Goal: Task Accomplishment & Management: Use online tool/utility

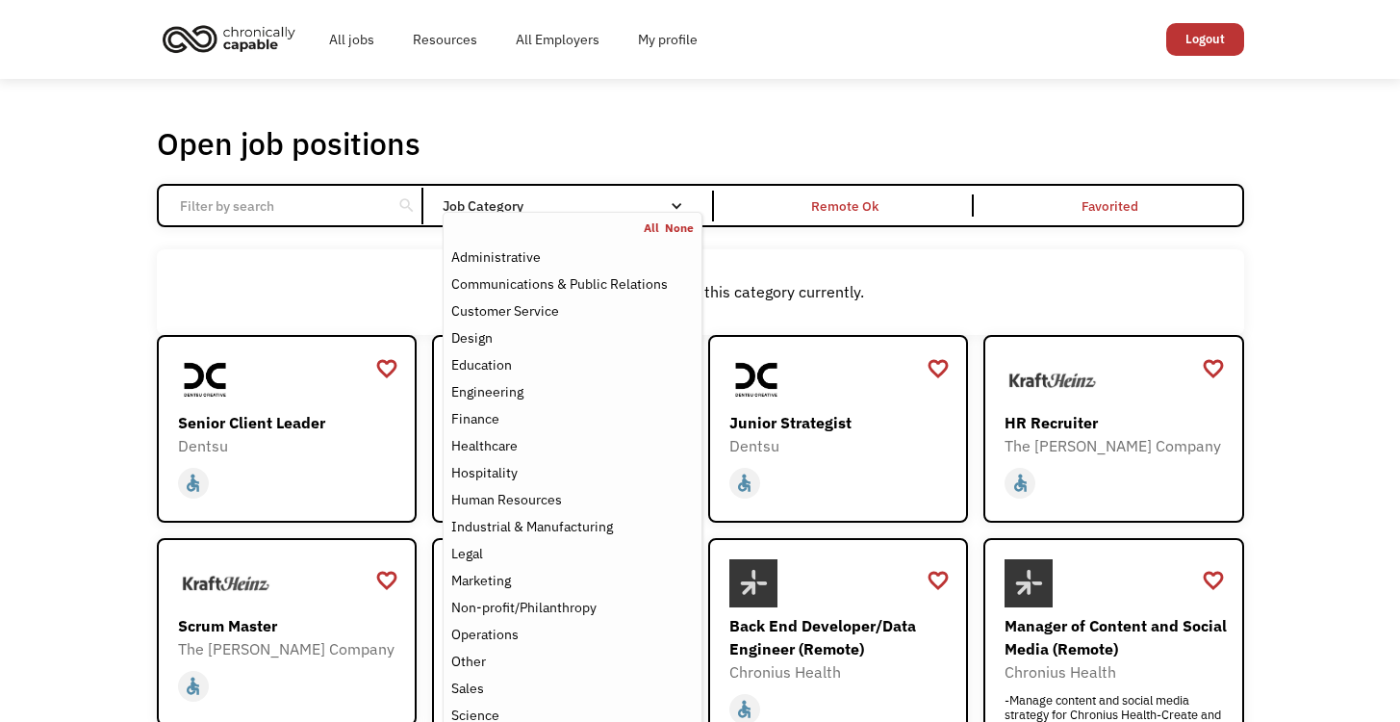
click at [668, 199] on div "Job Category" at bounding box center [572, 205] width 259 height 13
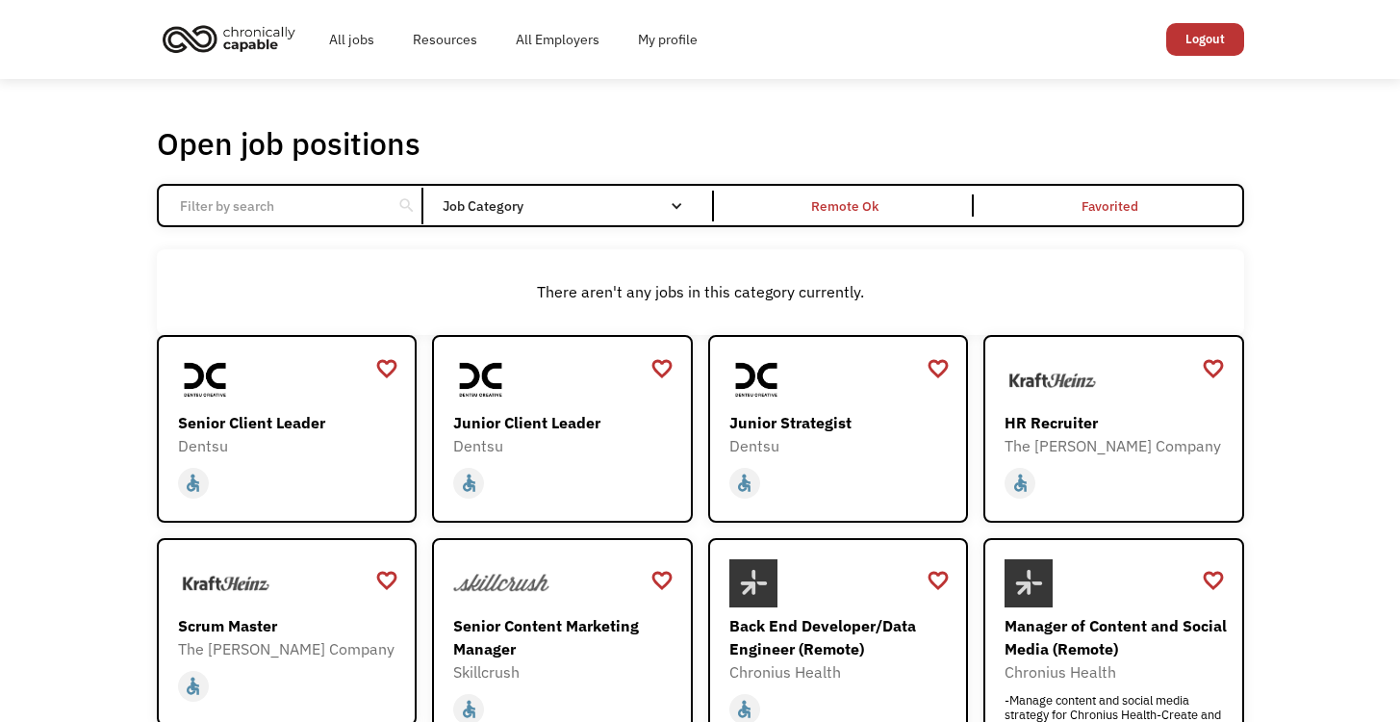
click at [668, 199] on div "Job Category" at bounding box center [572, 205] width 259 height 13
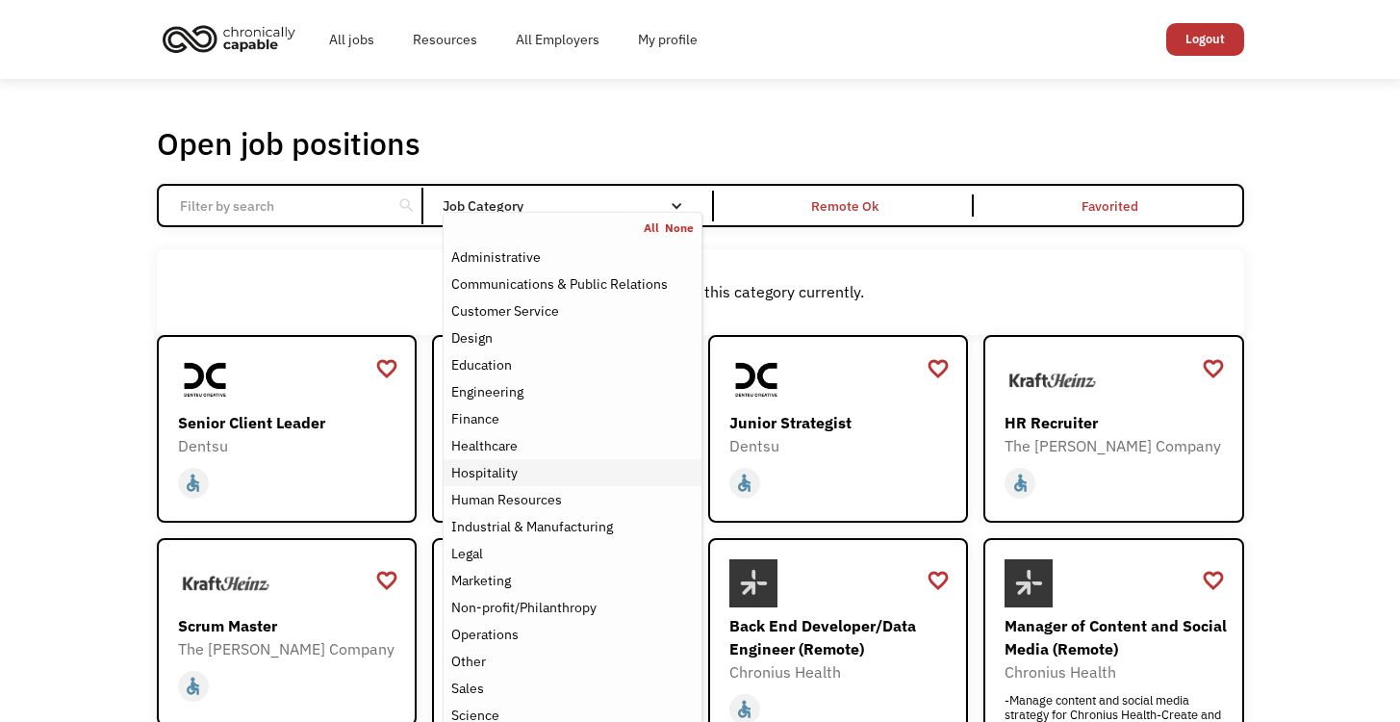
click at [515, 476] on div "Hospitality" at bounding box center [484, 472] width 66 height 23
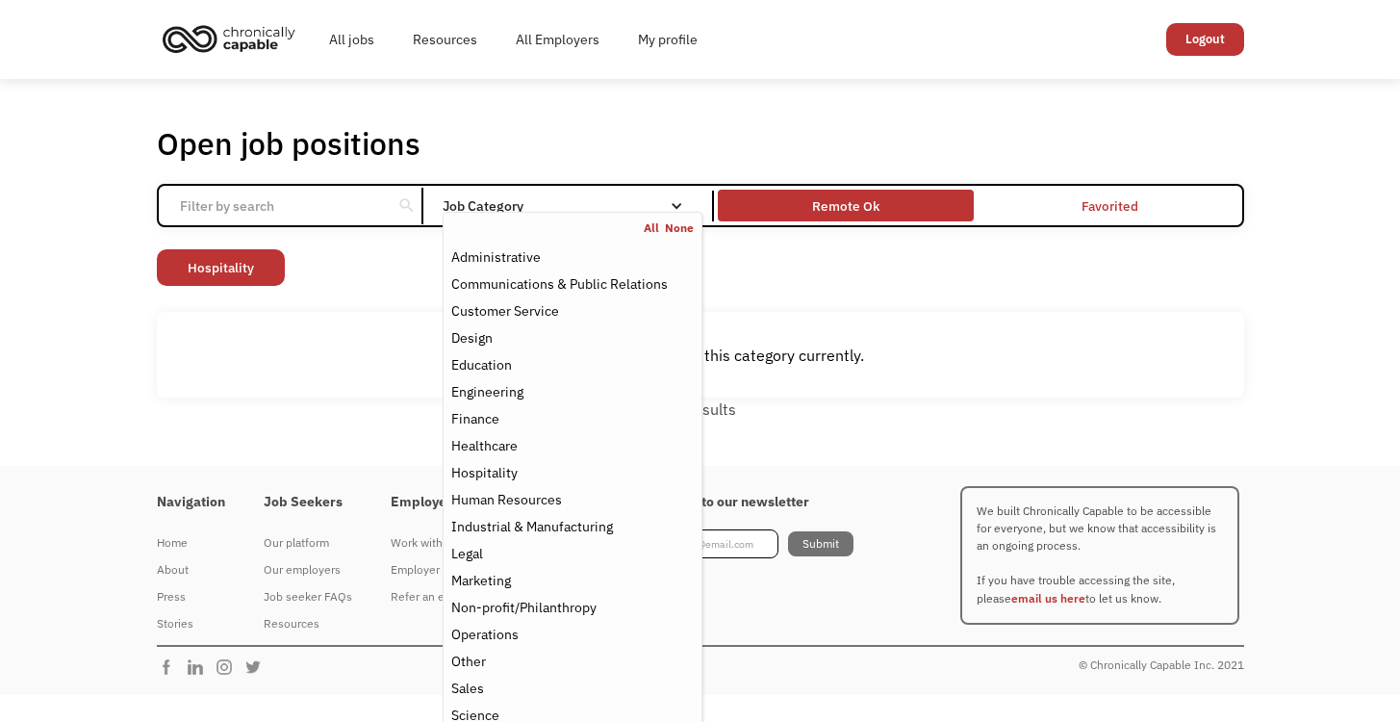
click at [861, 208] on div "Remote Ok" at bounding box center [845, 205] width 67 height 23
click at [665, 195] on div "Job Category" at bounding box center [572, 205] width 259 height 31
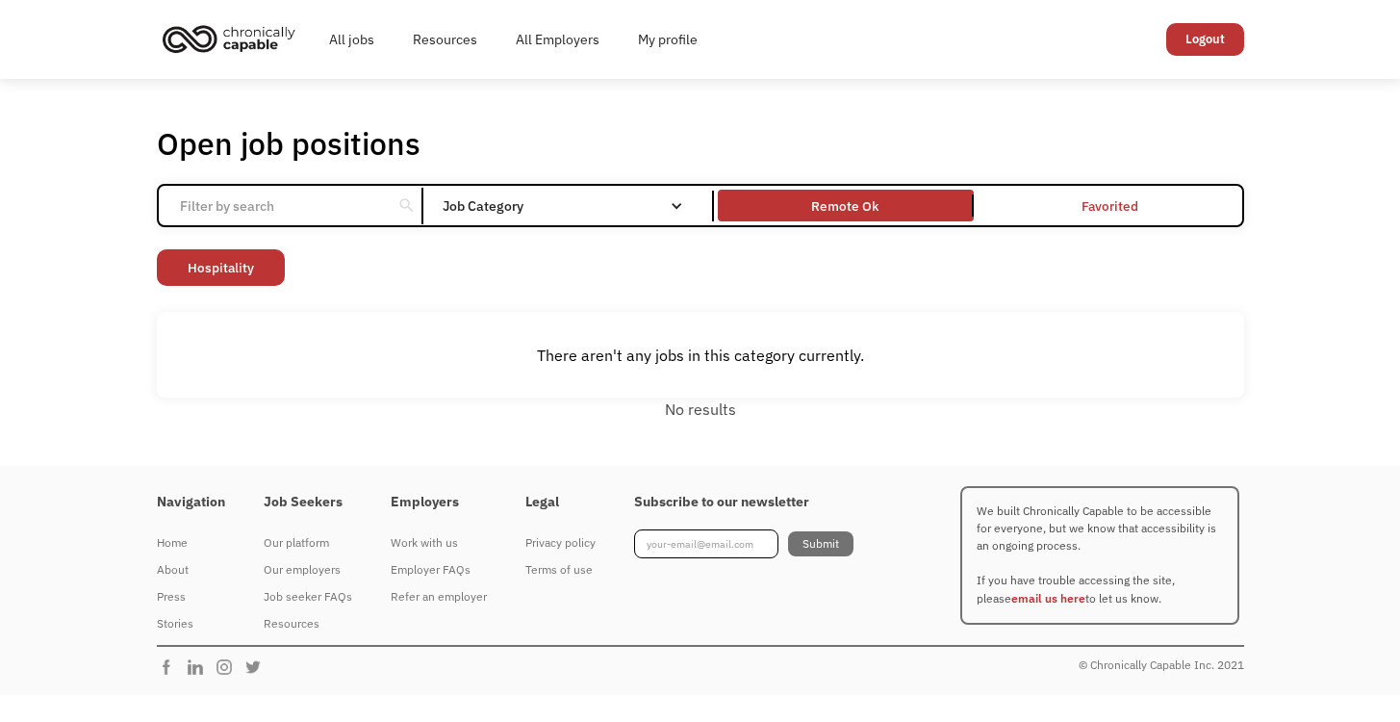
click at [665, 195] on div "Job Category" at bounding box center [572, 205] width 259 height 31
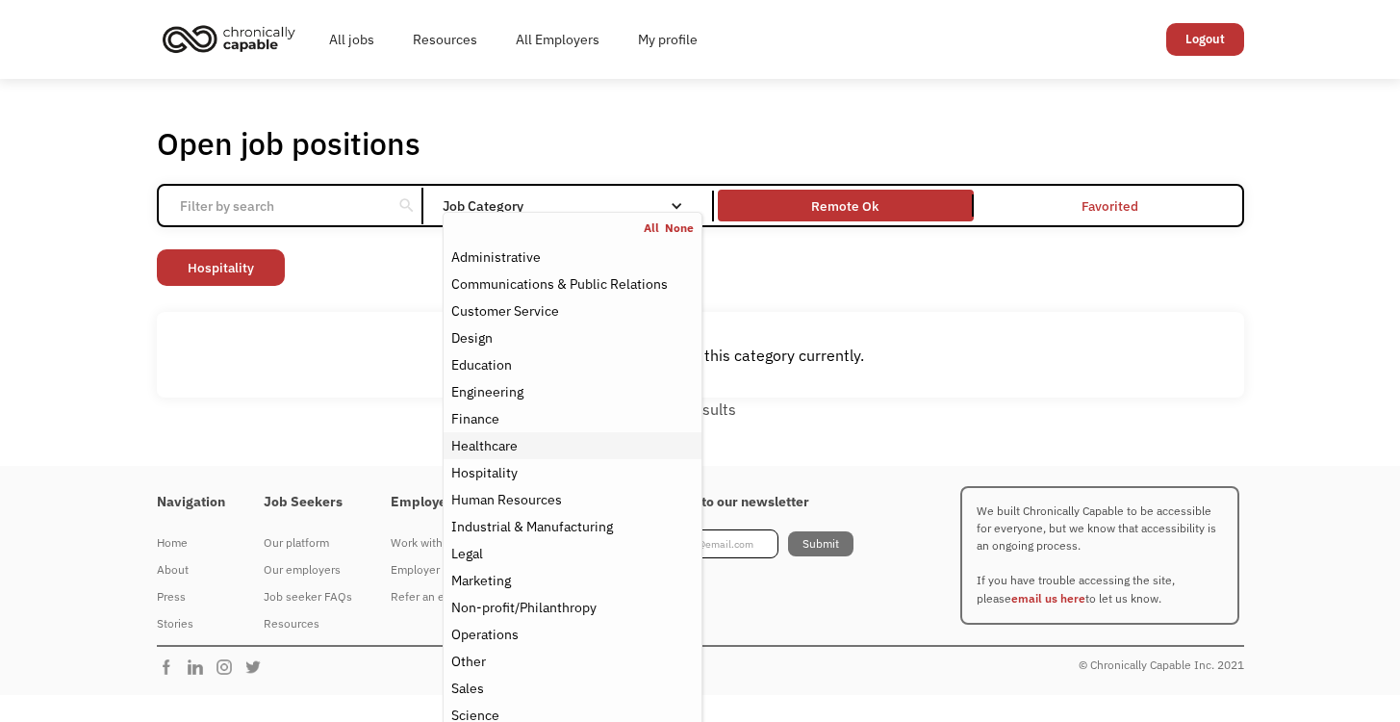
click at [510, 448] on div "Healthcare" at bounding box center [484, 445] width 66 height 23
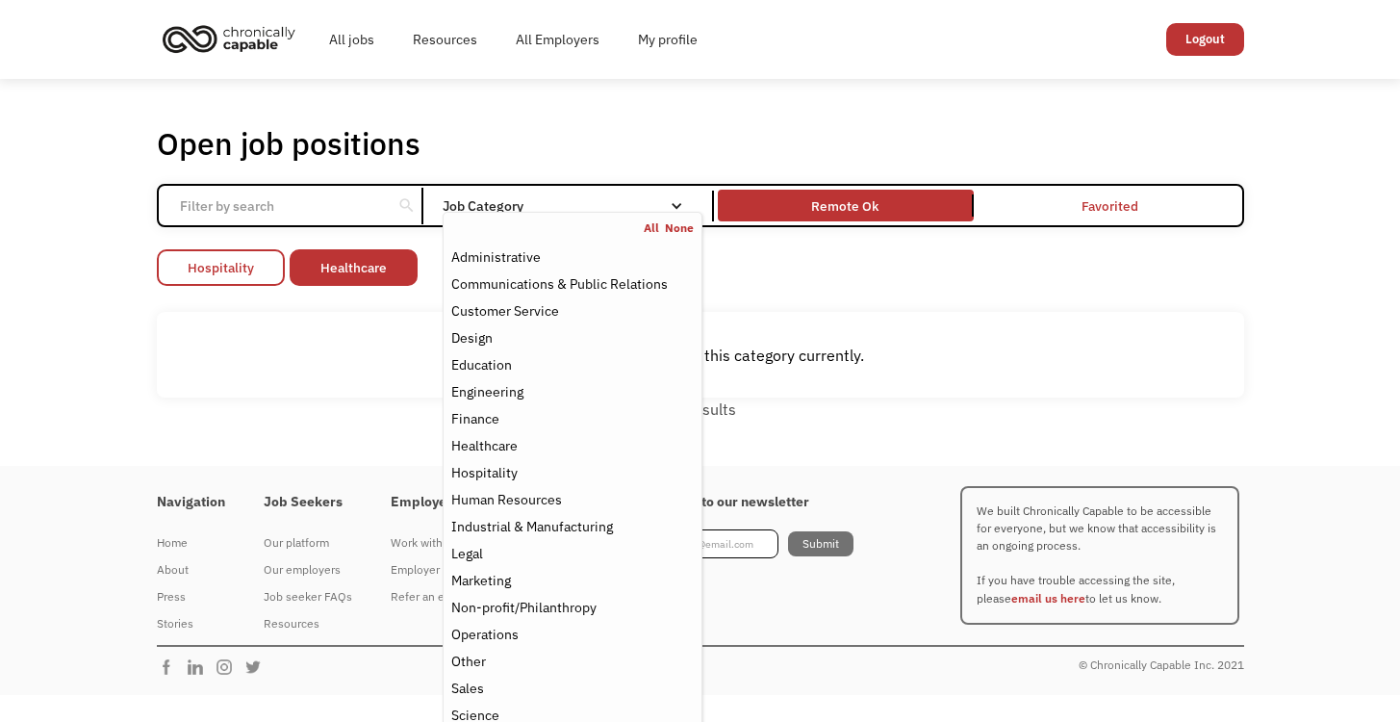
click at [255, 266] on link "Hospitality" at bounding box center [221, 267] width 128 height 37
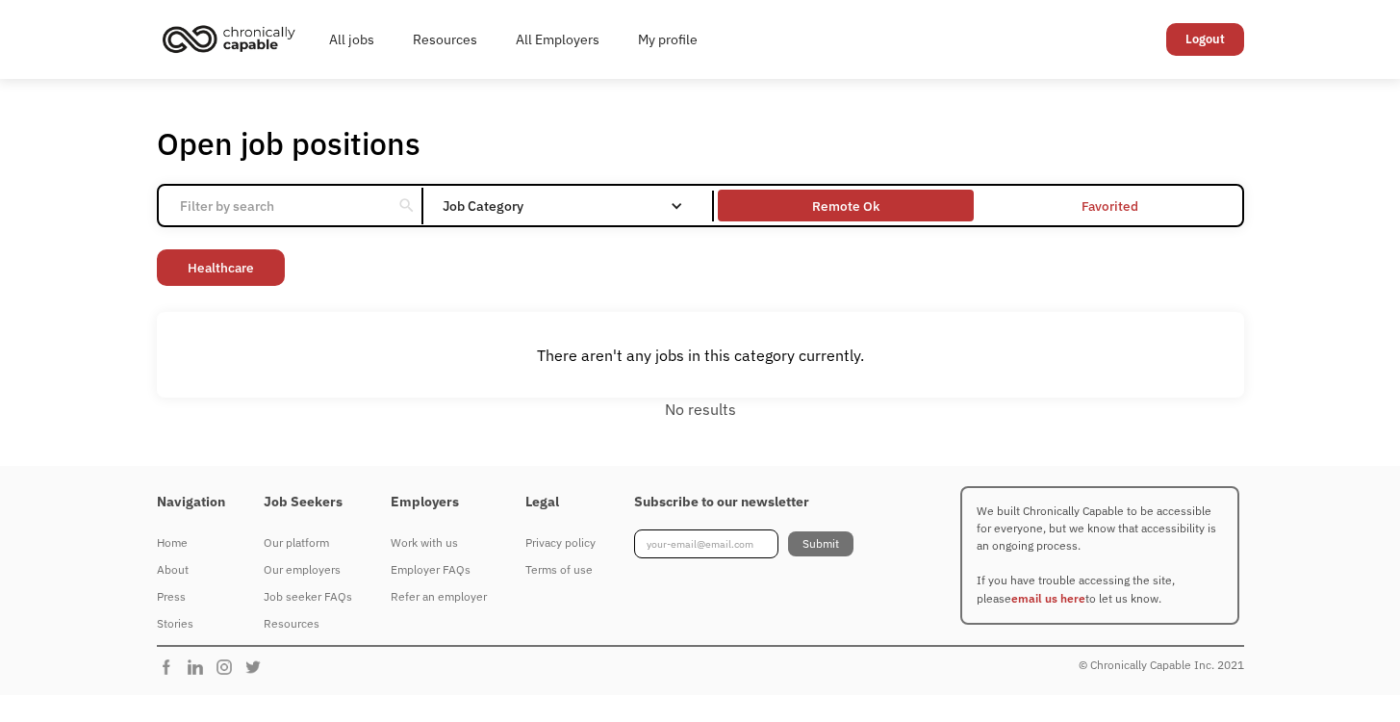
click at [800, 210] on div "Remote Ok" at bounding box center [846, 205] width 256 height 22
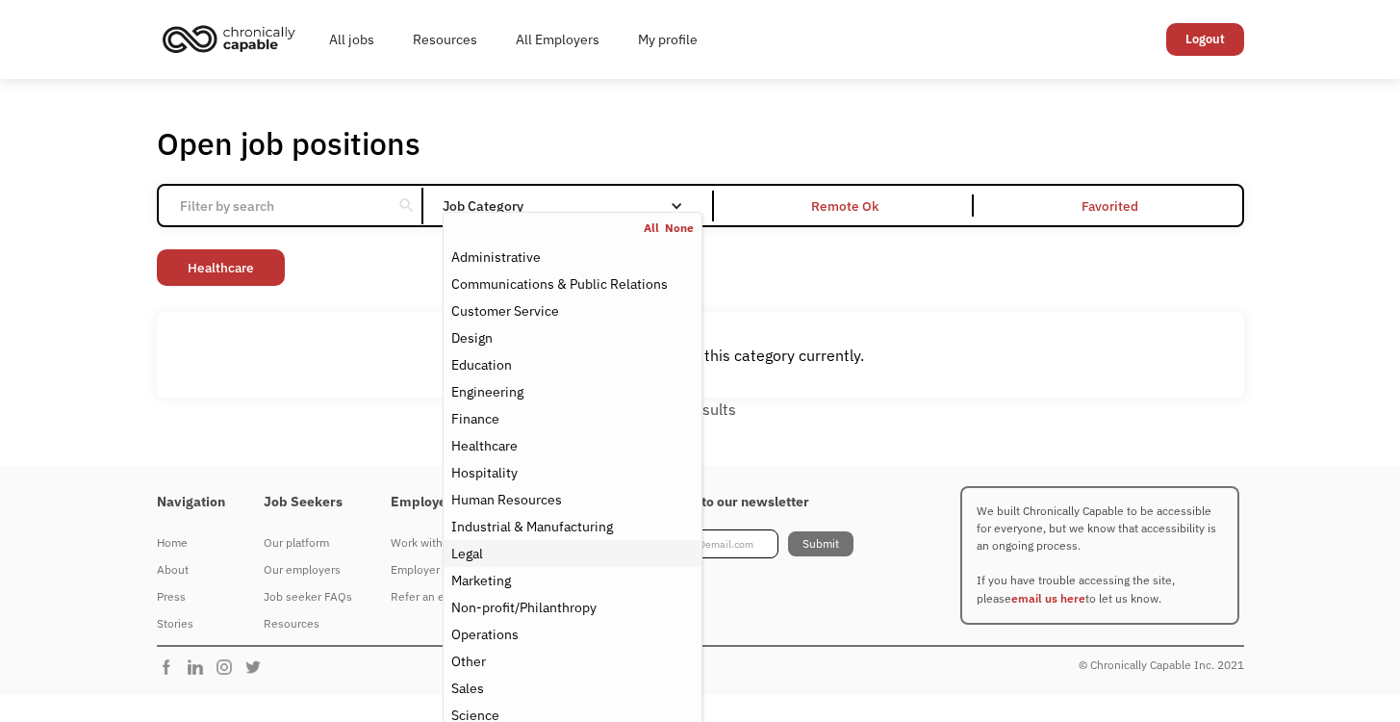
click at [473, 552] on div "Legal" at bounding box center [467, 553] width 32 height 23
click at [312, 268] on link "Healthcare" at bounding box center [319, 267] width 128 height 37
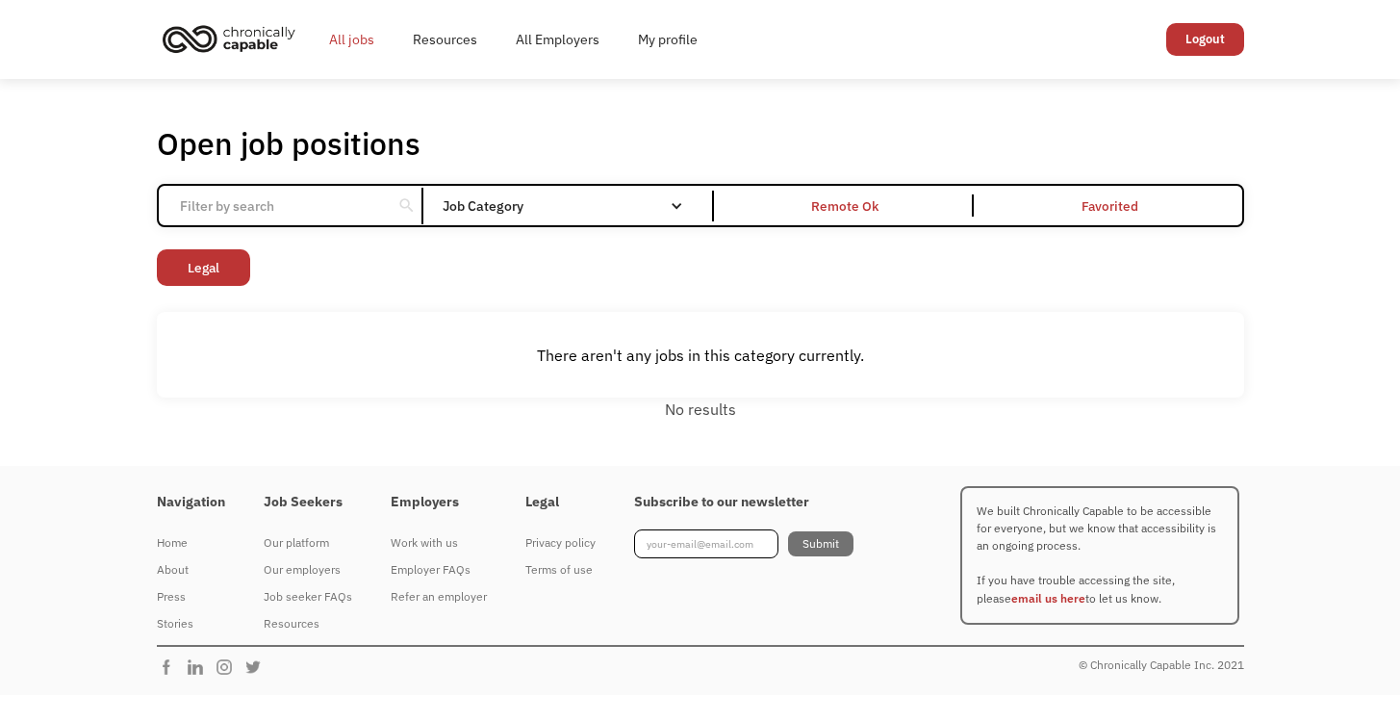
click at [357, 31] on link "All jobs" at bounding box center [352, 40] width 84 height 62
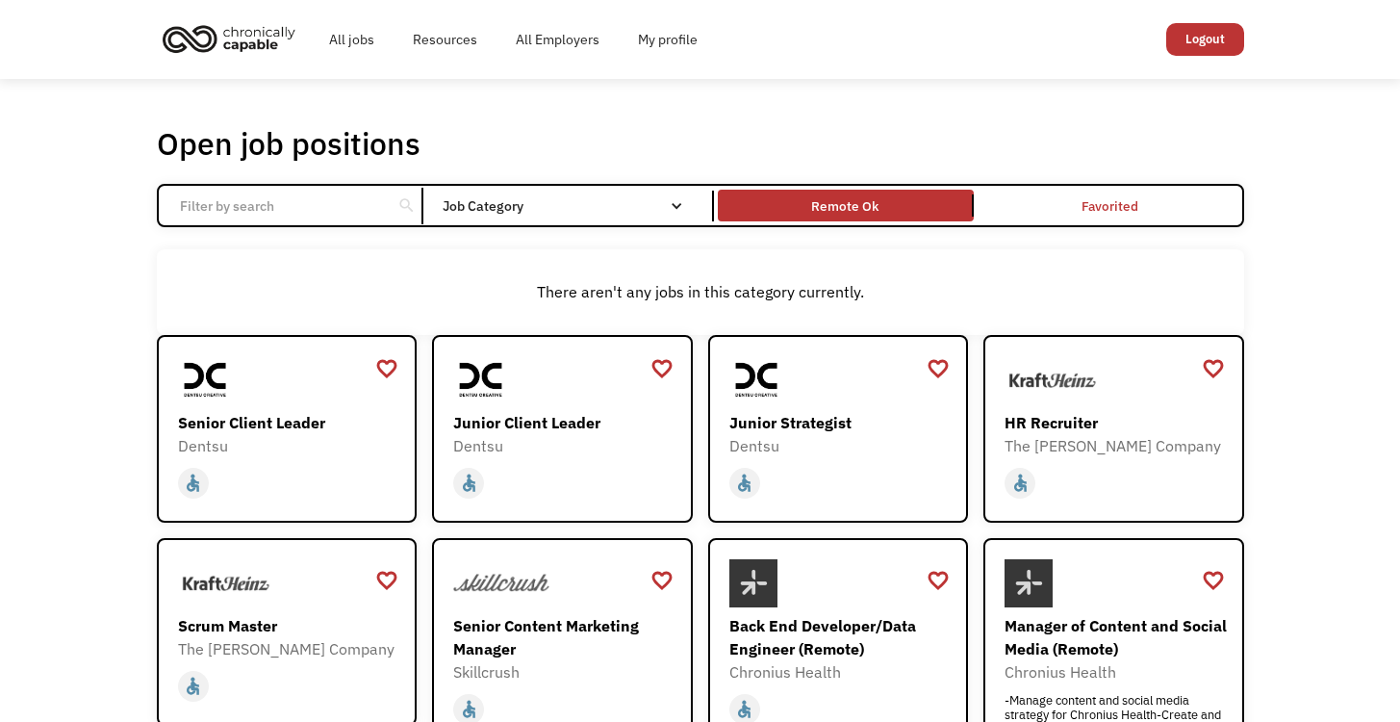
click at [849, 190] on link "Remote Ok" at bounding box center [846, 205] width 264 height 39
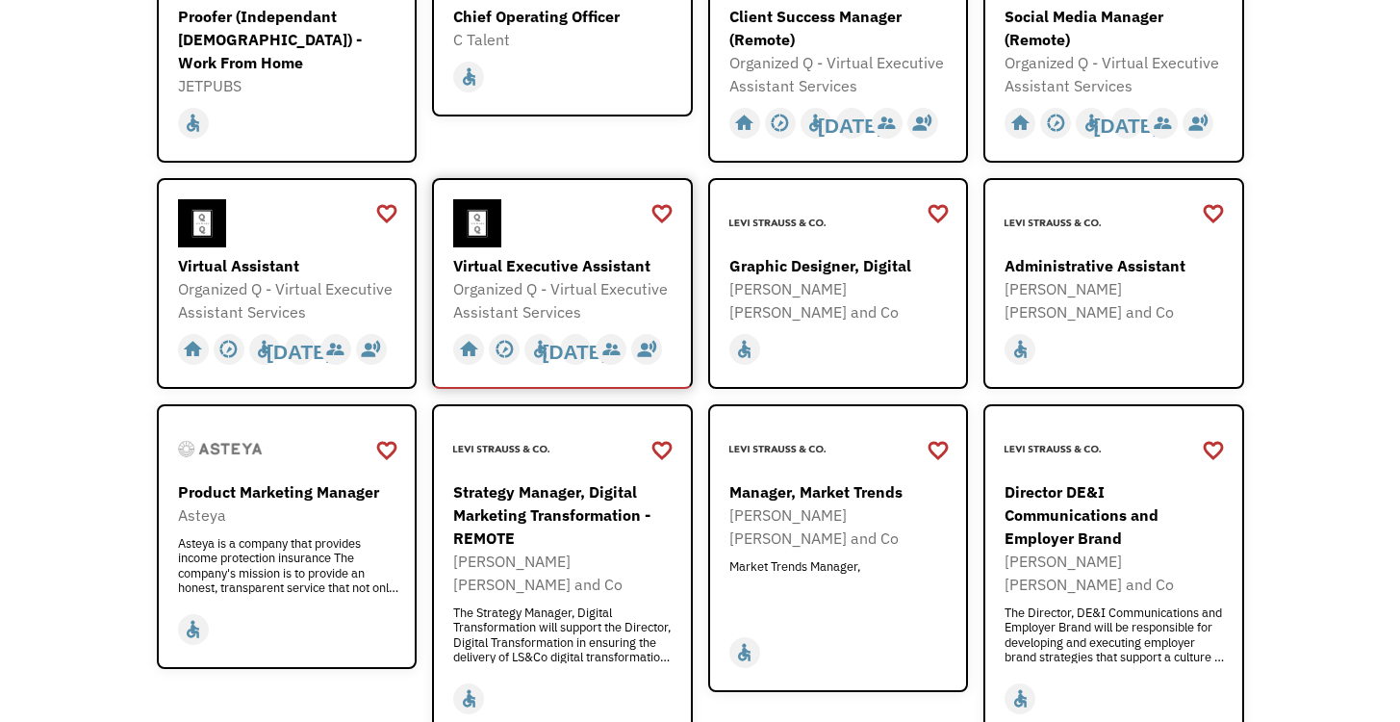
scroll to position [712, 0]
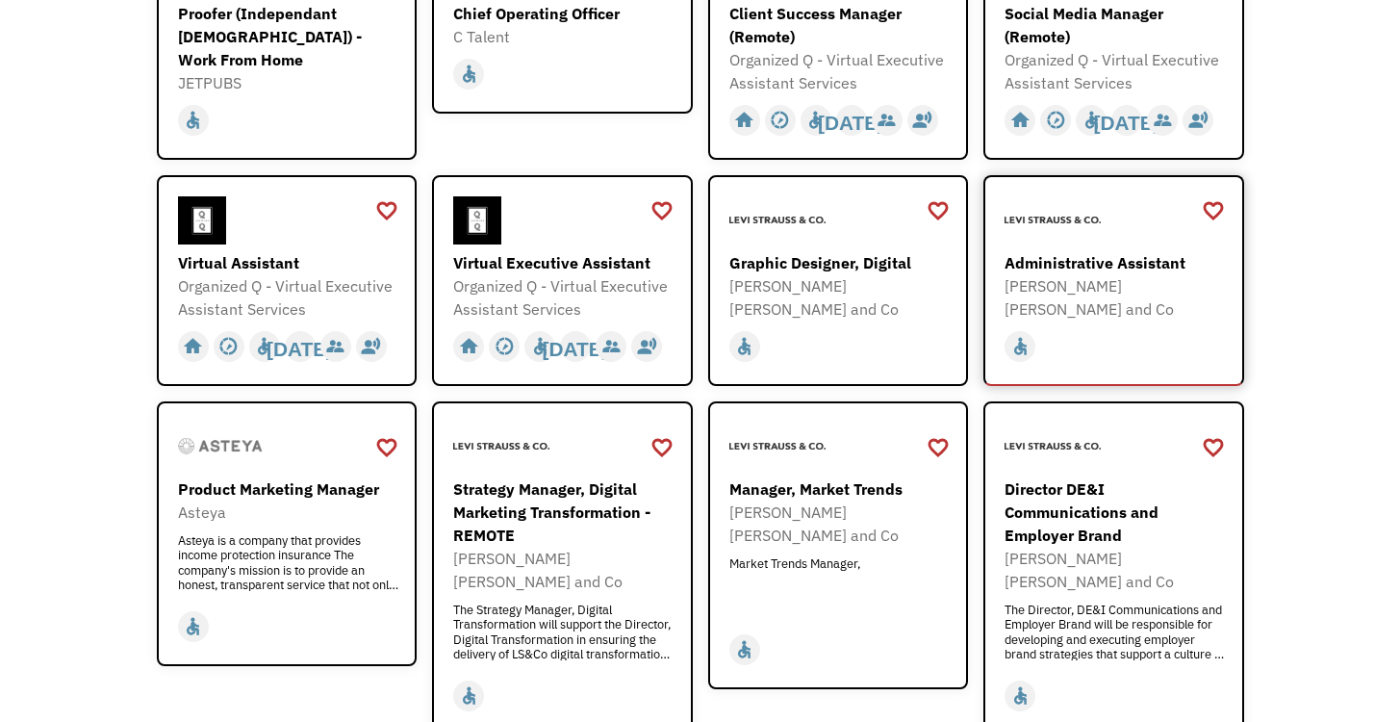
click at [1084, 272] on div "Administrative Assistant" at bounding box center [1115, 262] width 223 height 23
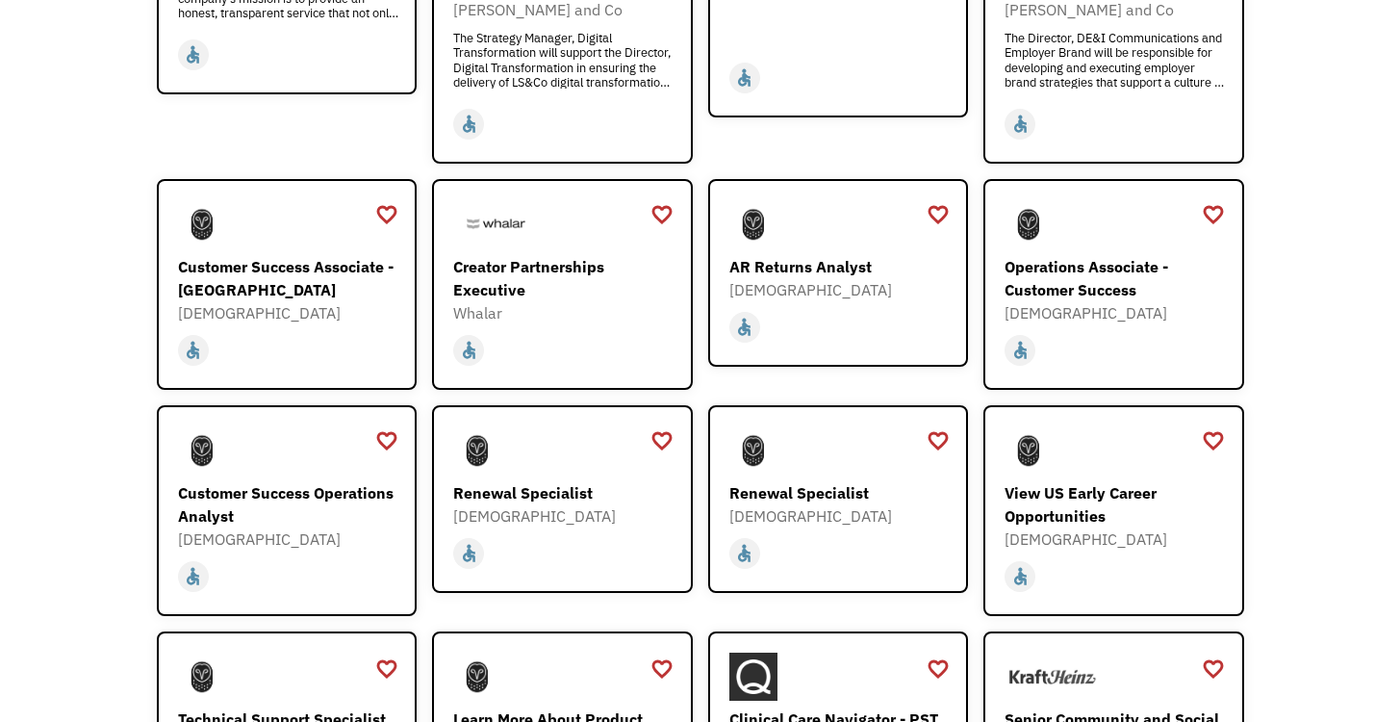
scroll to position [1284, 0]
click at [219, 254] on div "Customer Success Associate - [GEOGRAPHIC_DATA]" at bounding box center [289, 277] width 223 height 46
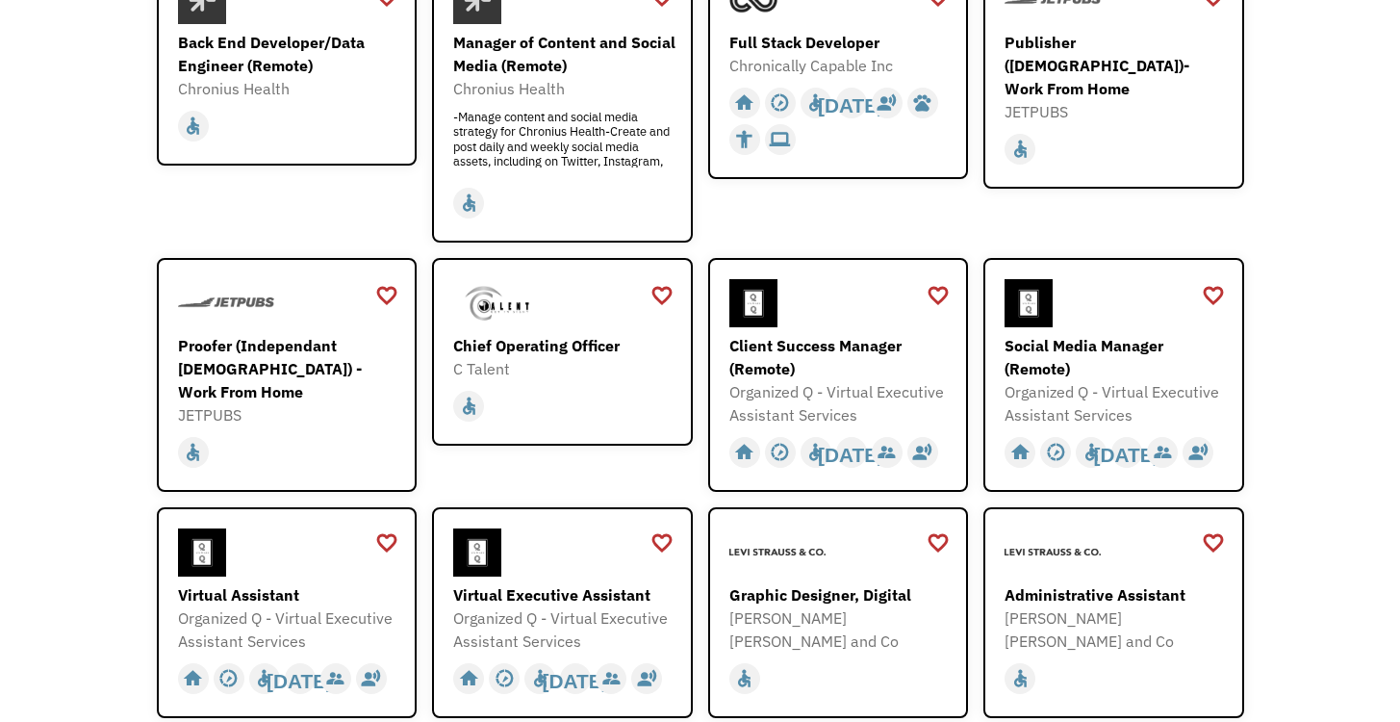
scroll to position [378, 0]
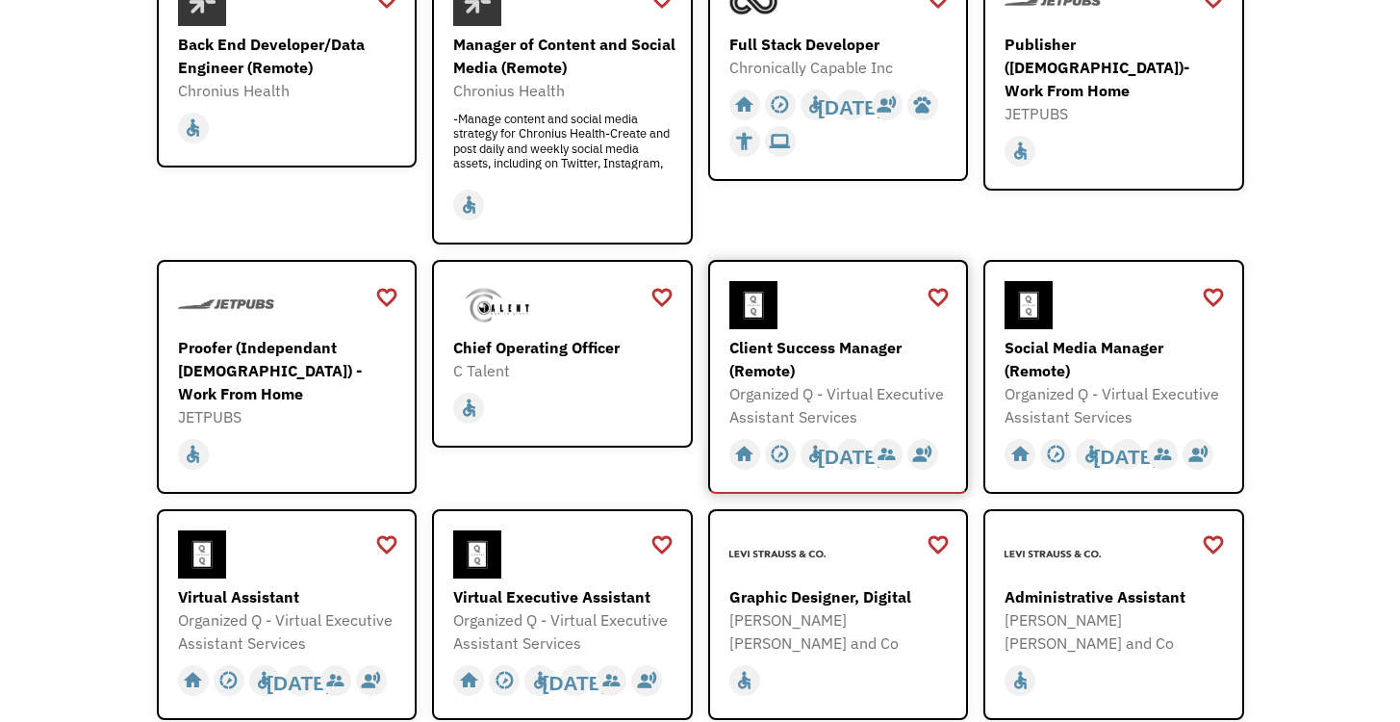
click at [845, 341] on div "Client Success Manager (Remote)" at bounding box center [840, 359] width 223 height 46
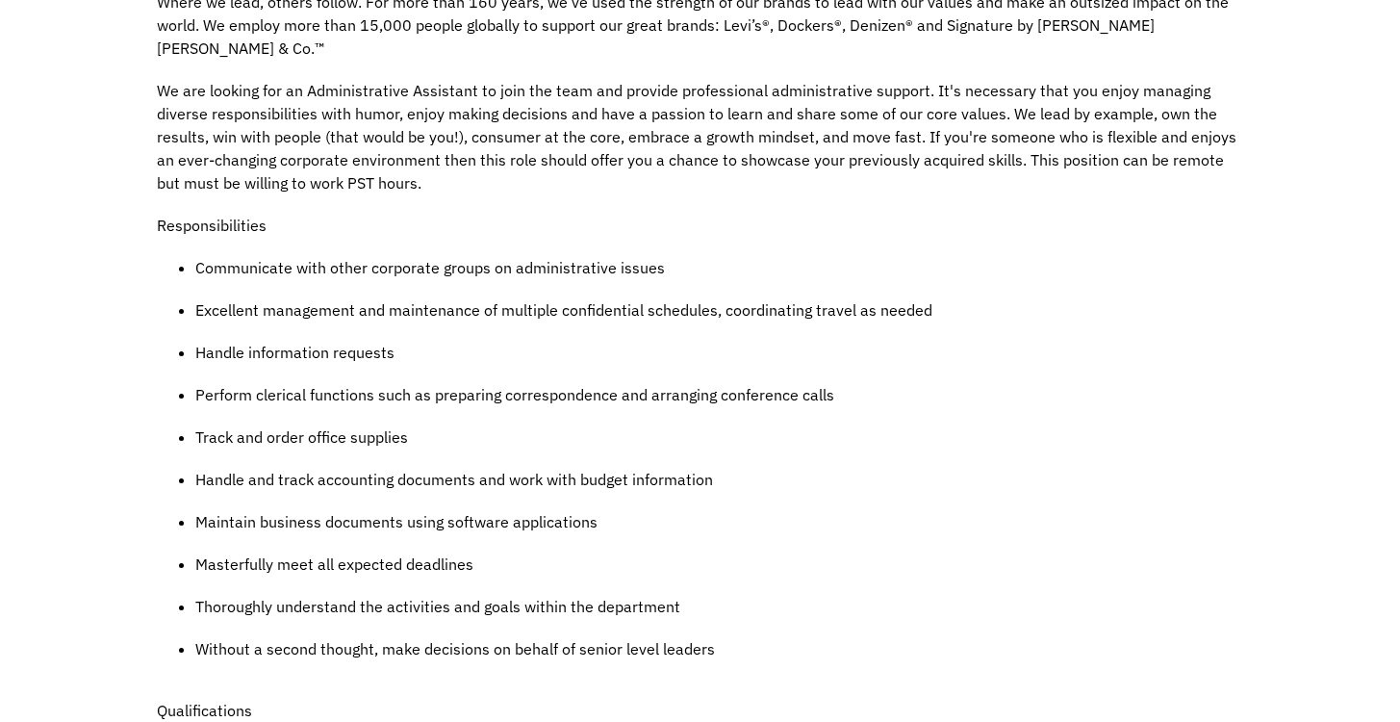
scroll to position [666, 0]
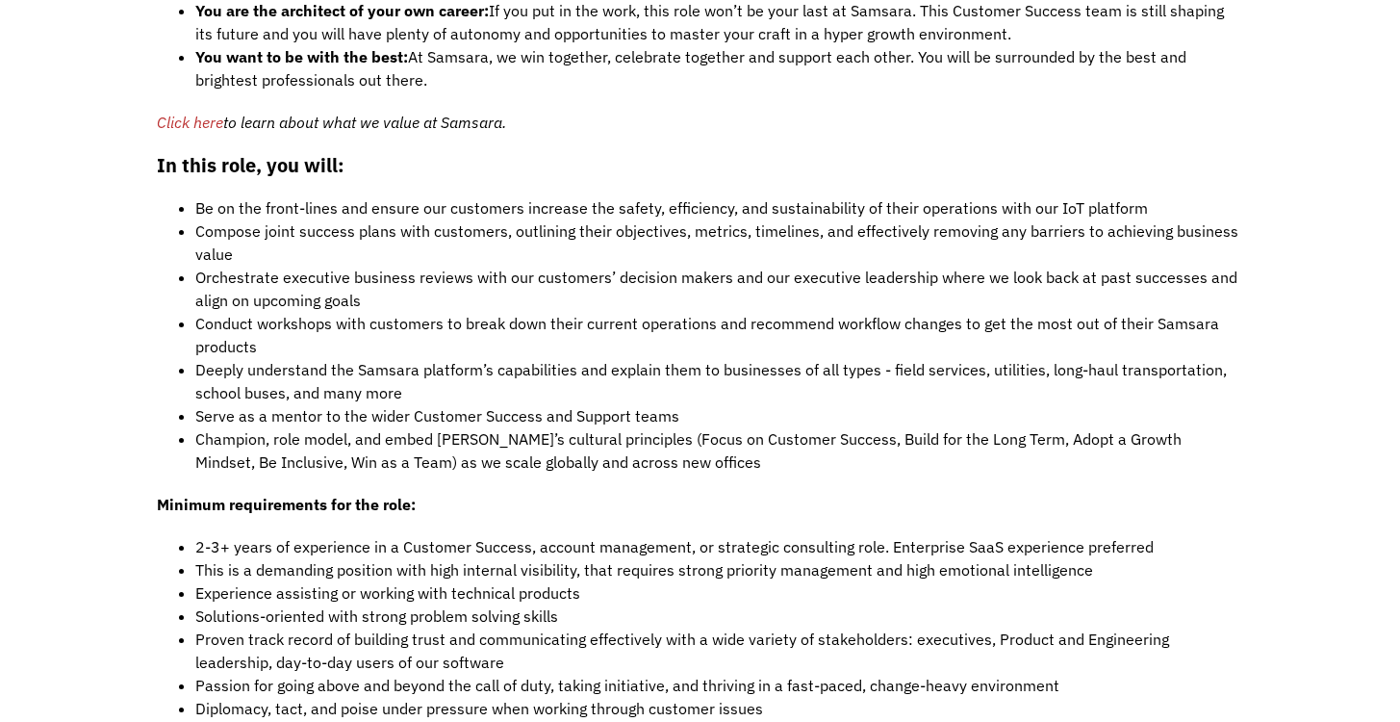
scroll to position [1487, 0]
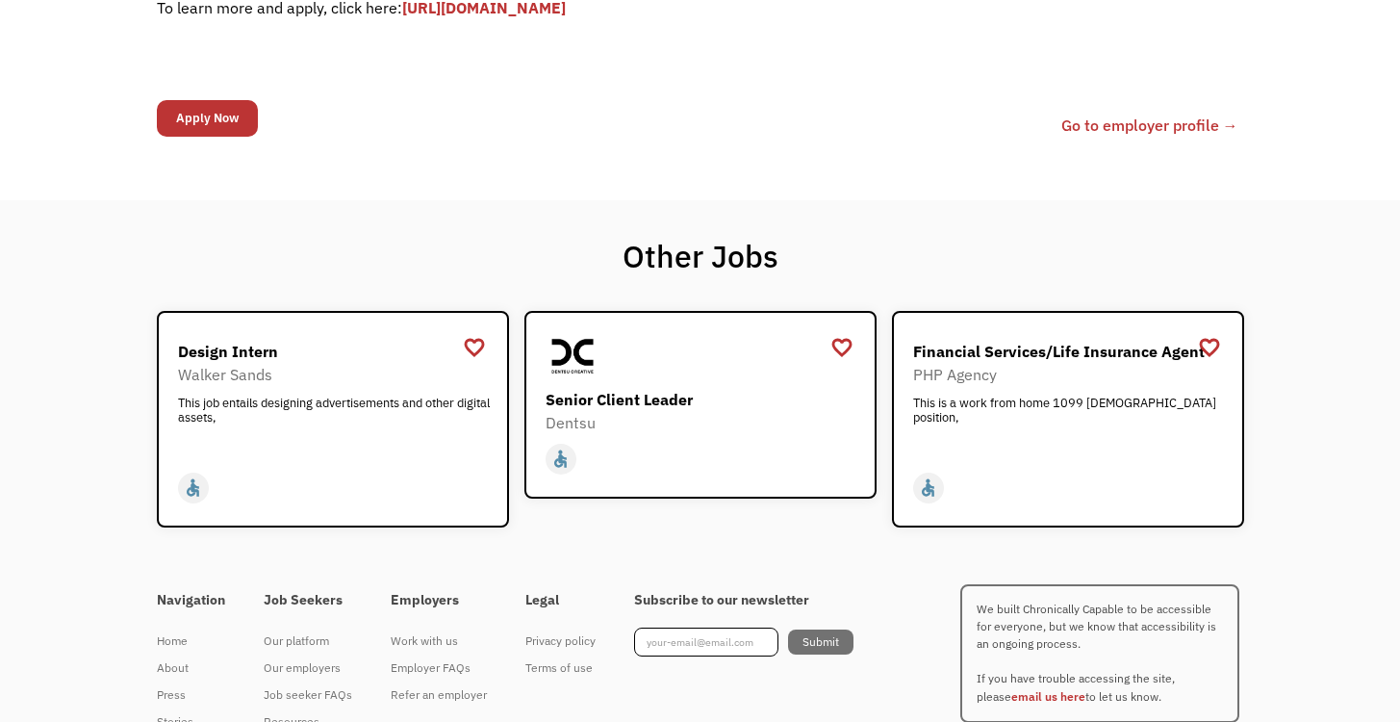
scroll to position [754, 0]
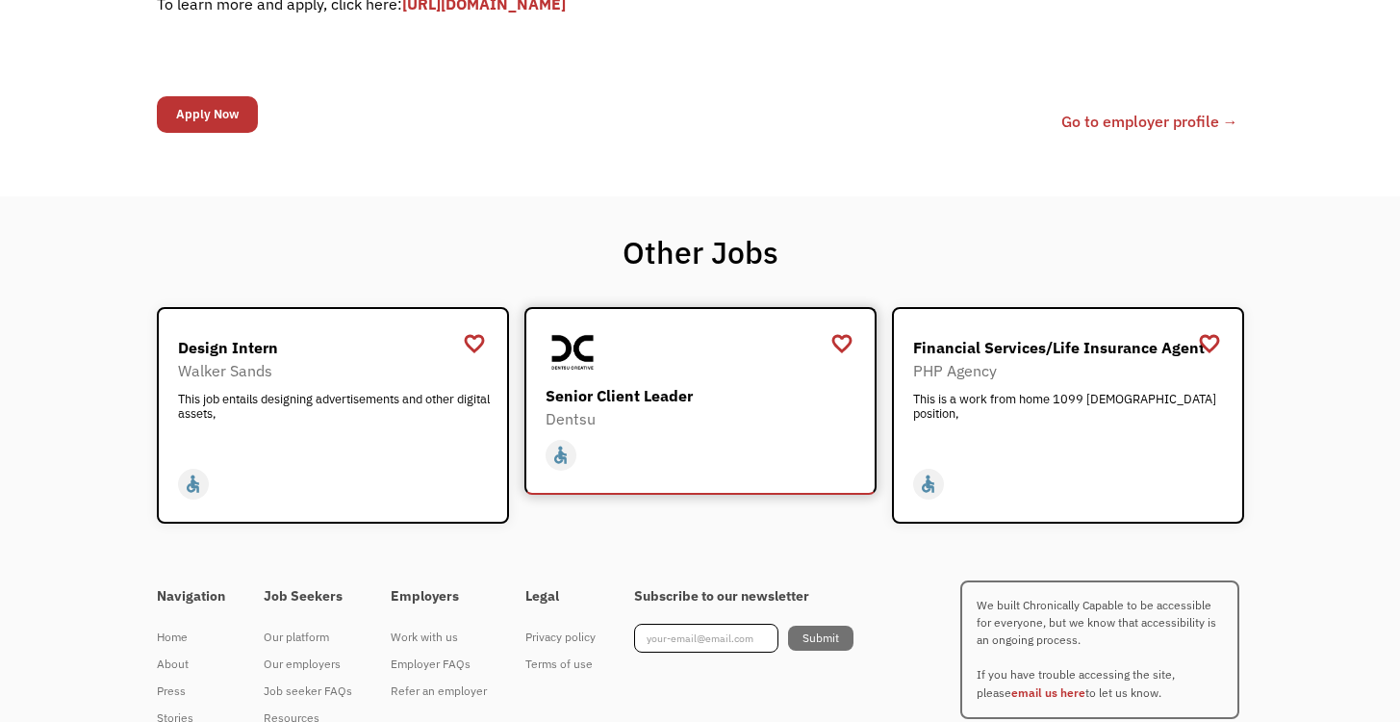
click at [574, 360] on img at bounding box center [574, 352] width 56 height 48
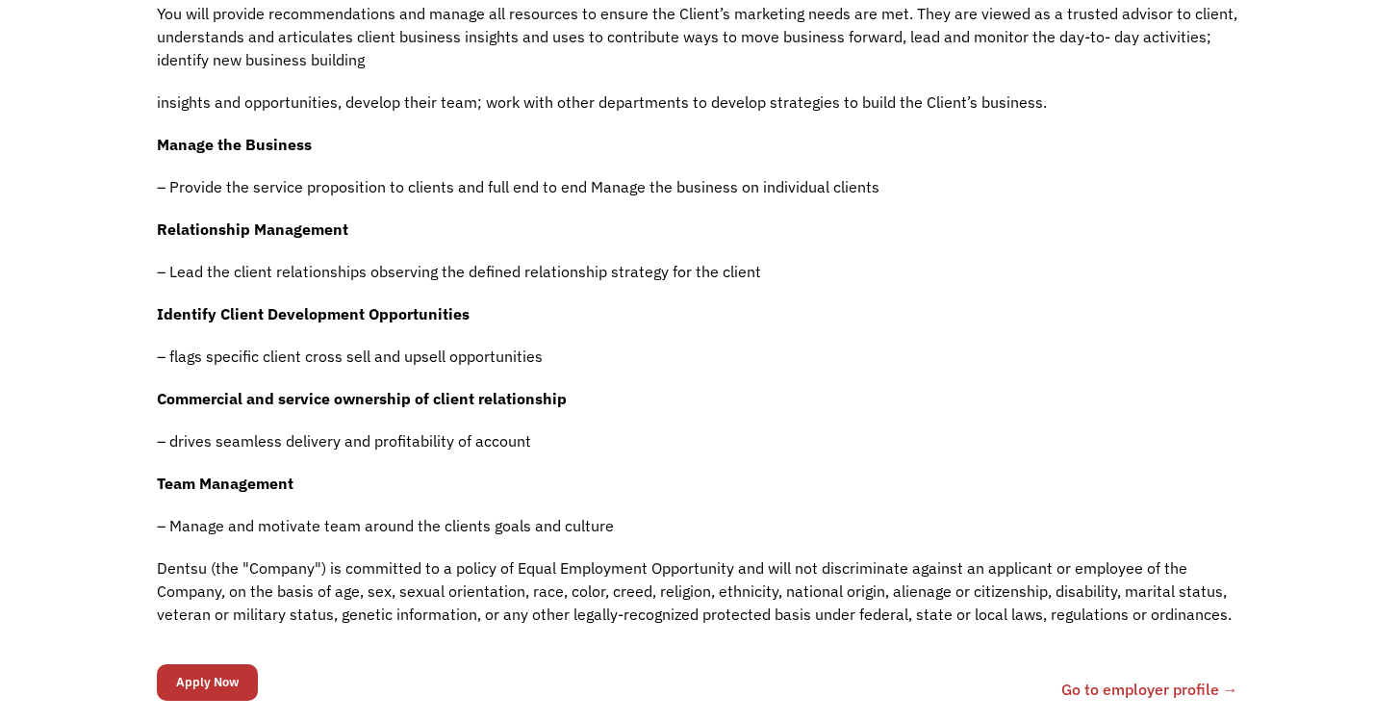
scroll to position [699, 0]
